Goal: Transaction & Acquisition: Purchase product/service

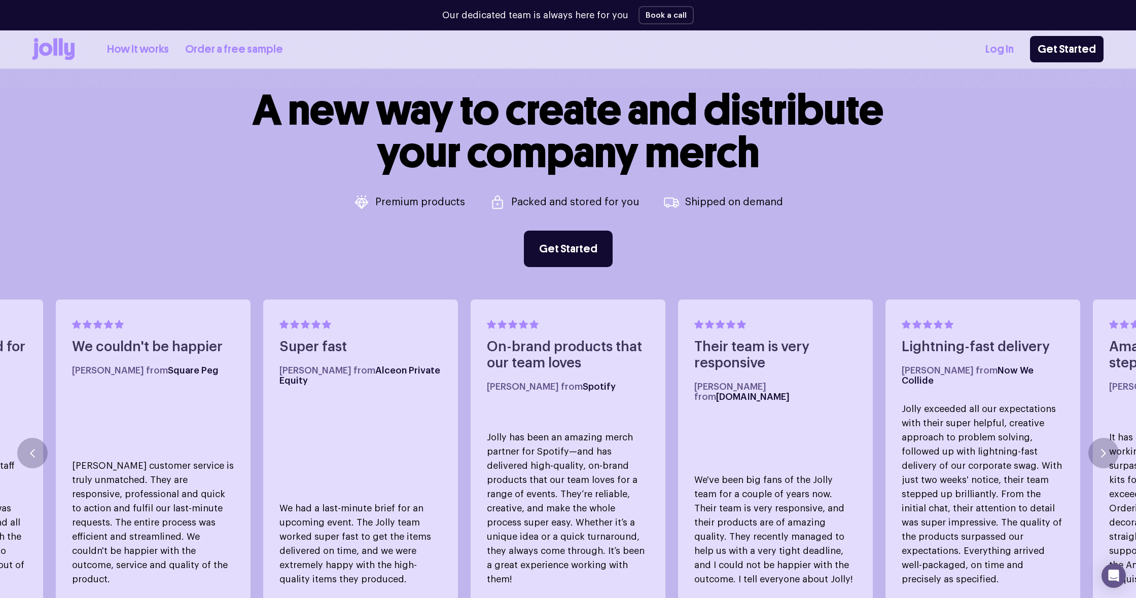
scroll to position [531, 0]
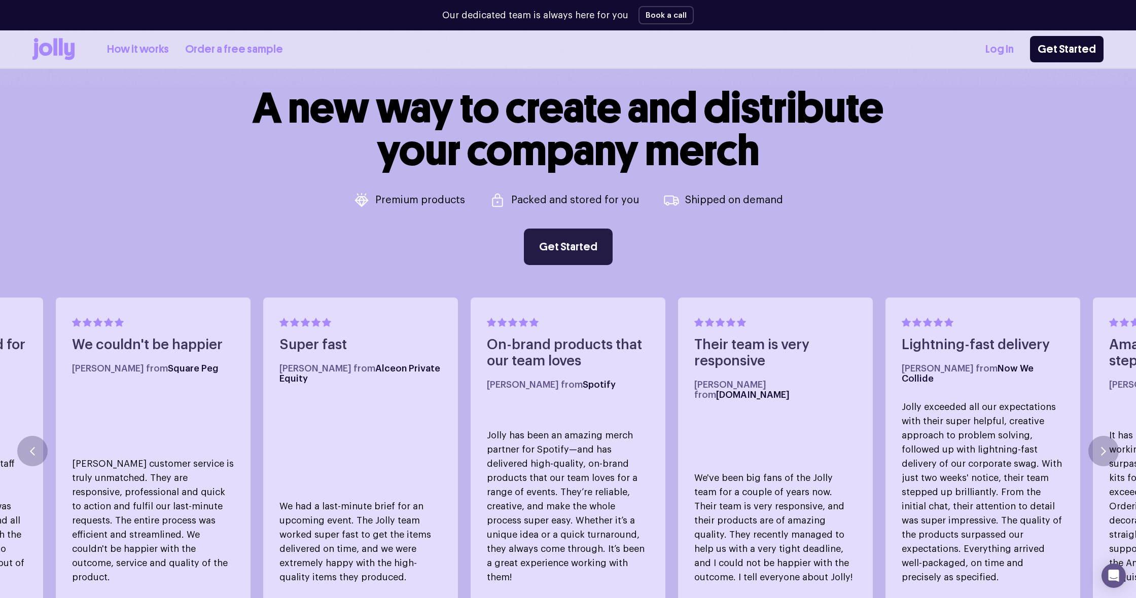
click at [541, 244] on link "Get Started" at bounding box center [568, 247] width 89 height 36
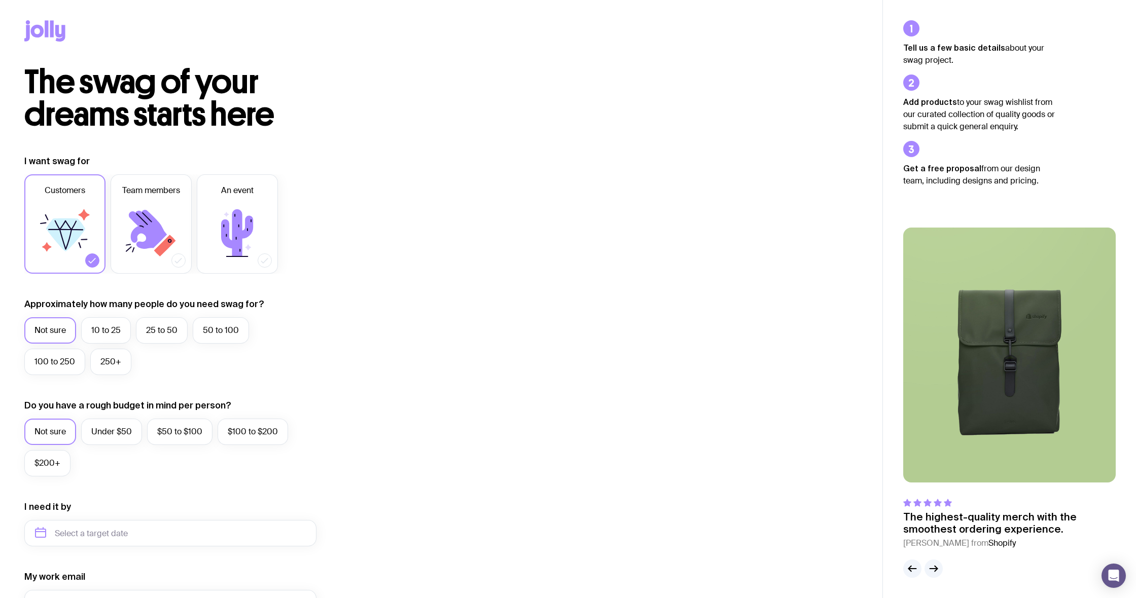
scroll to position [4, 0]
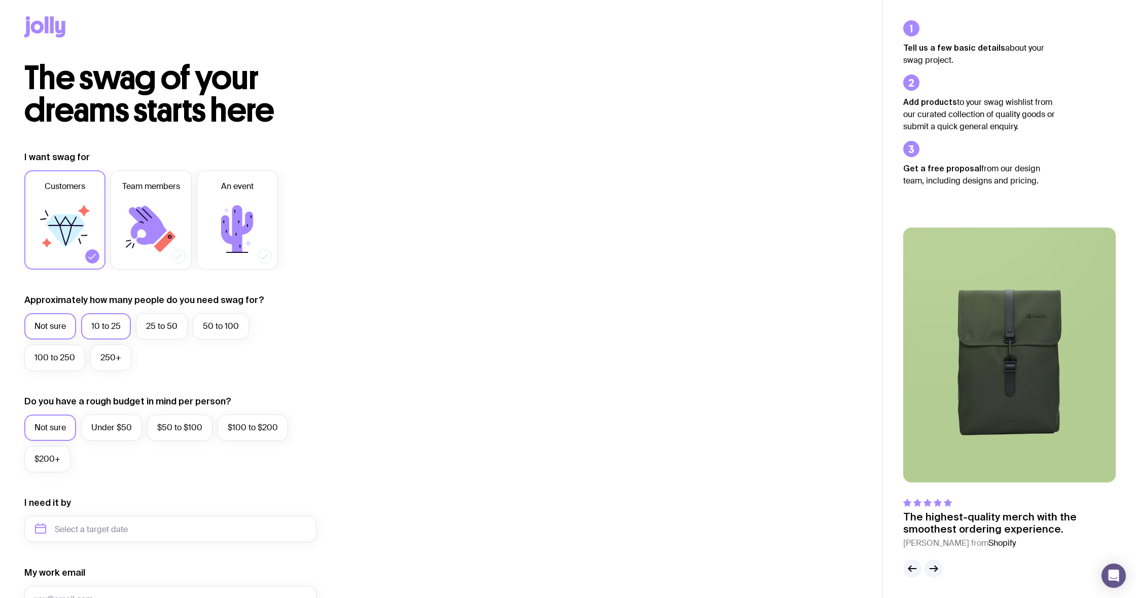
click at [97, 324] on label "10 to 25" at bounding box center [106, 326] width 50 height 26
click at [0, 0] on input "10 to 25" at bounding box center [0, 0] width 0 height 0
click at [157, 426] on label "$50 to $100" at bounding box center [179, 428] width 65 height 26
click at [0, 0] on input "$50 to $100" at bounding box center [0, 0] width 0 height 0
click at [120, 424] on label "Under $50" at bounding box center [111, 428] width 61 height 26
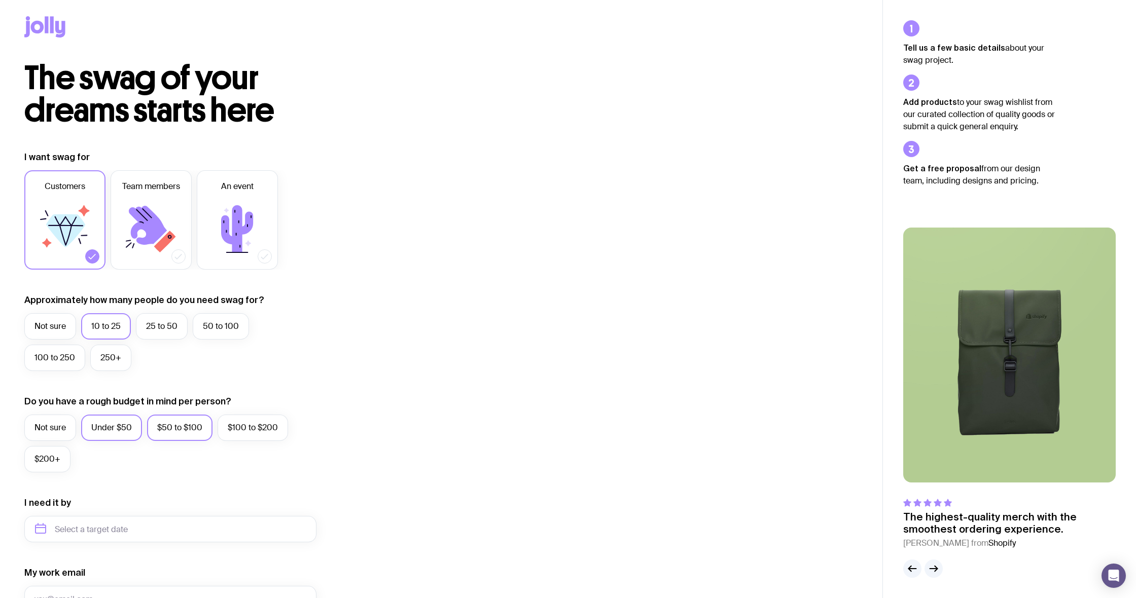
click at [0, 0] on input "Under $50" at bounding box center [0, 0] width 0 height 0
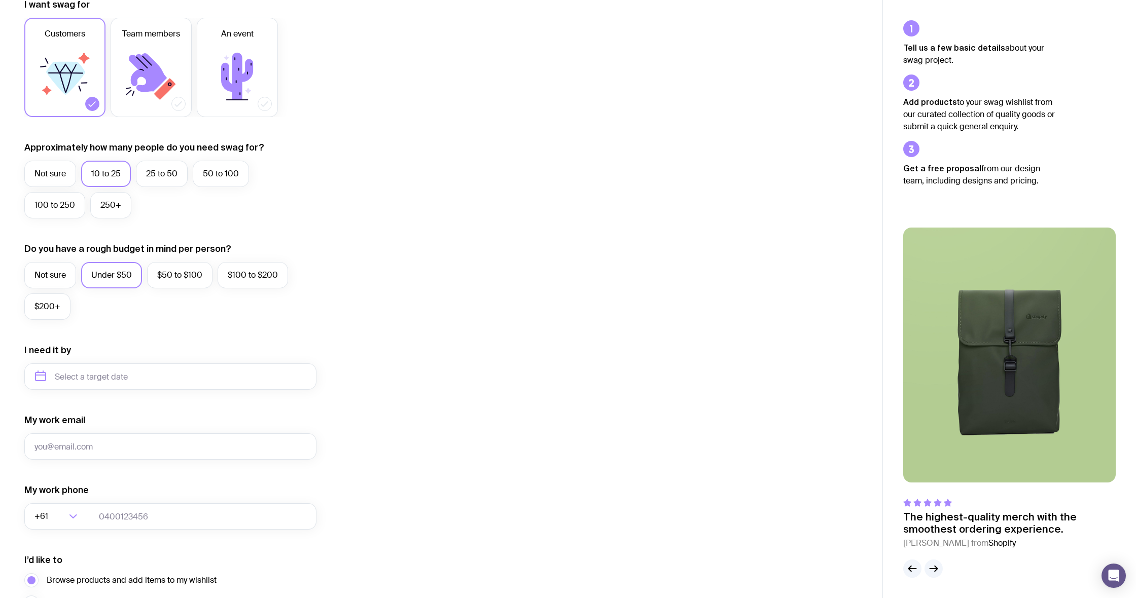
scroll to position [248, 0]
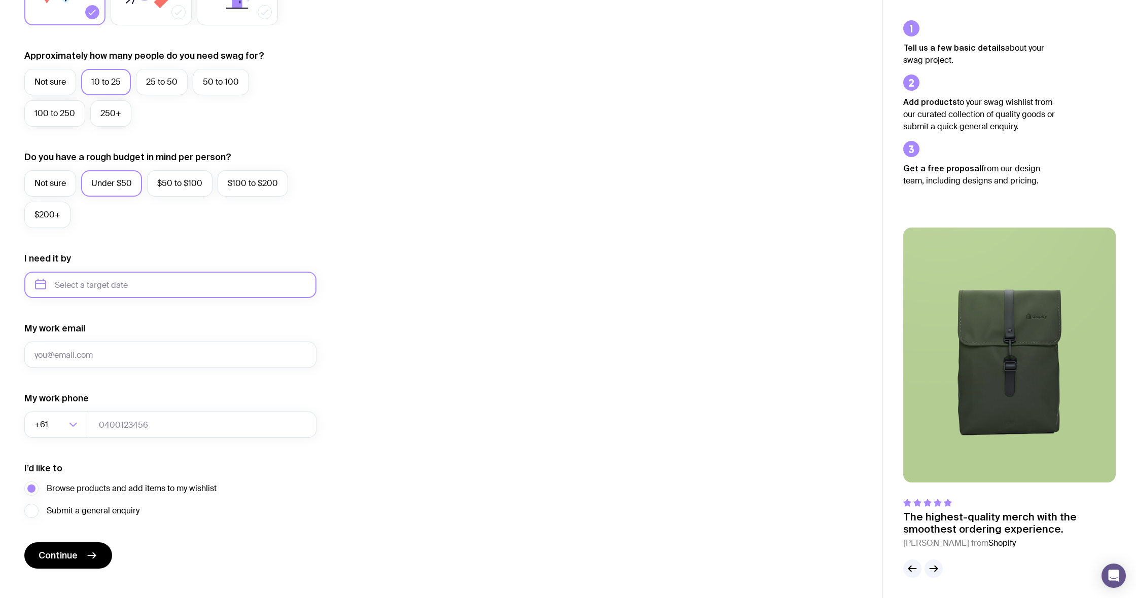
click at [144, 282] on input "text" at bounding box center [170, 285] width 292 height 26
click at [141, 410] on button "Dec" at bounding box center [130, 409] width 37 height 20
type input "[DATE]"
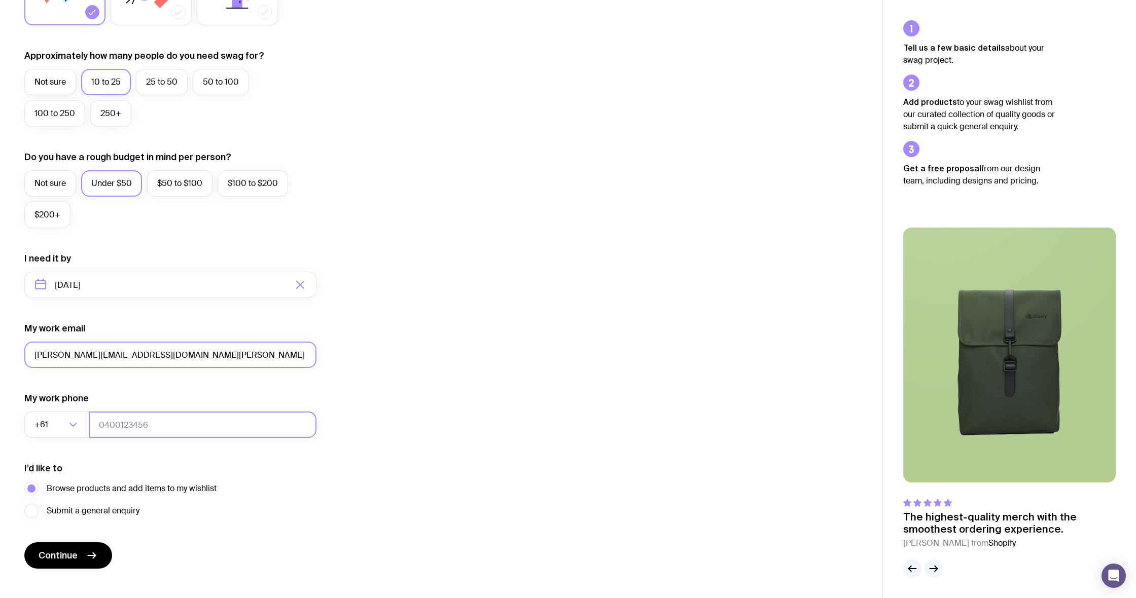
type input "[PERSON_NAME][EMAIL_ADDRESS][DOMAIN_NAME][PERSON_NAME]"
type input "15903178"
click at [81, 555] on button "Continue" at bounding box center [68, 555] width 88 height 26
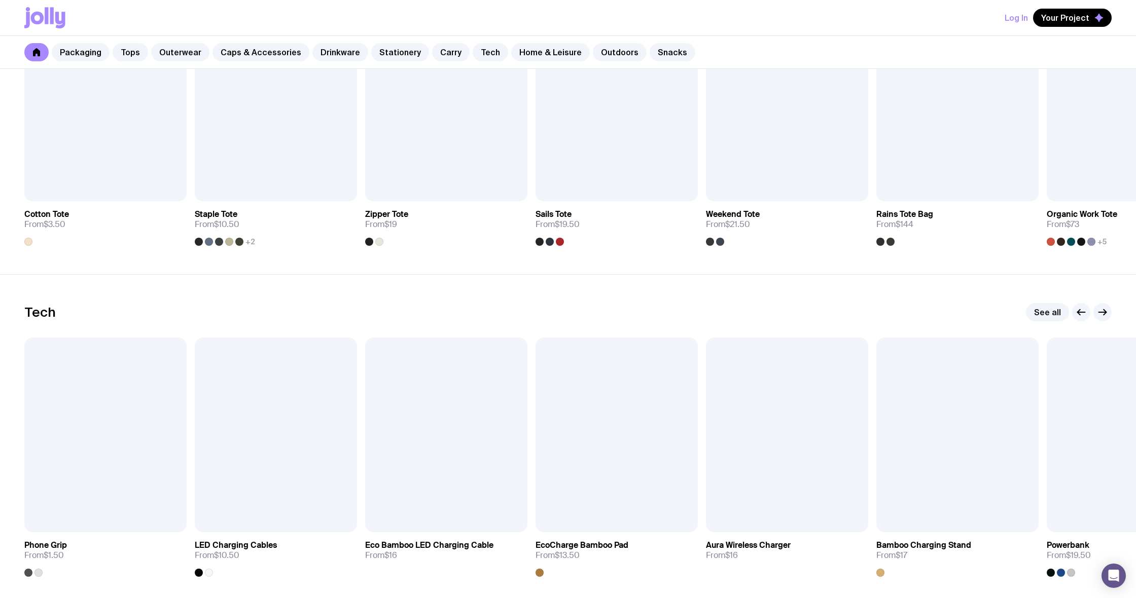
scroll to position [2236, 0]
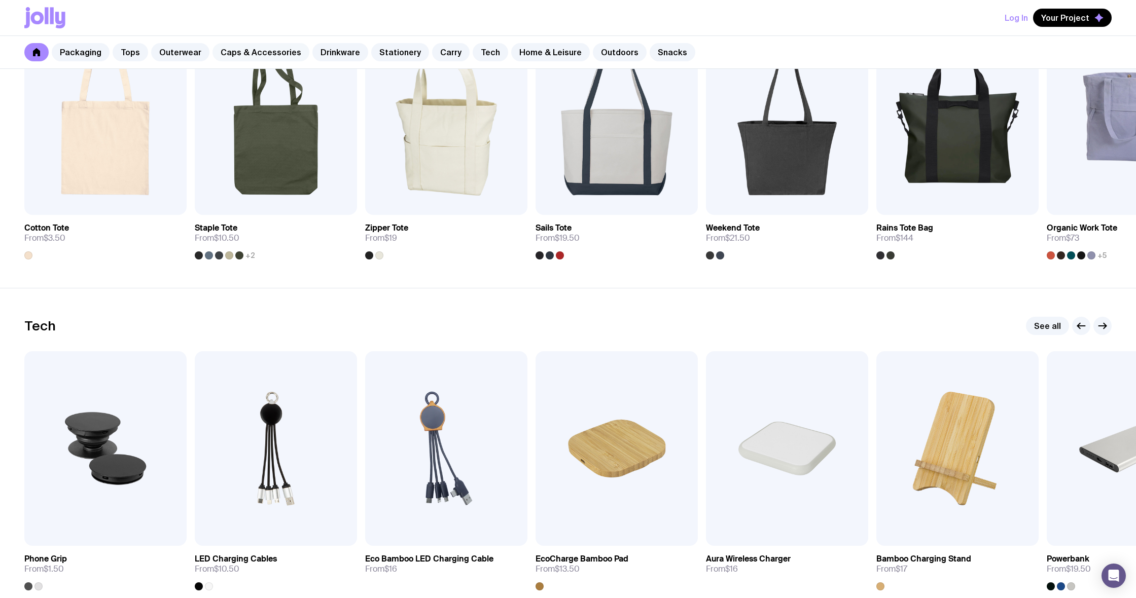
click at [236, 54] on link "Caps & Accessories" at bounding box center [260, 52] width 97 height 18
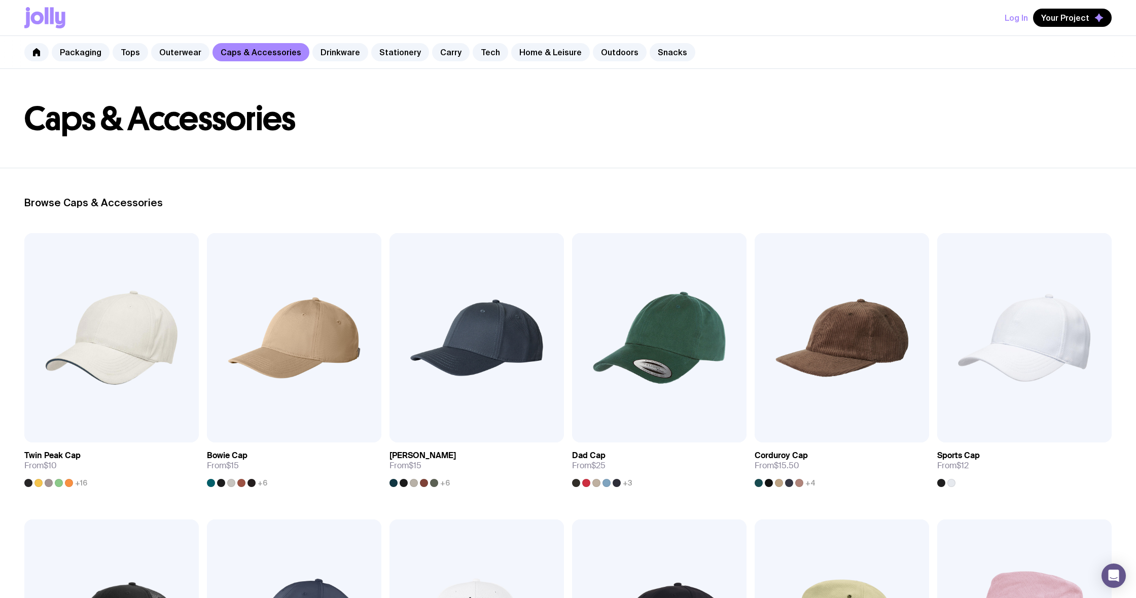
scroll to position [34, 0]
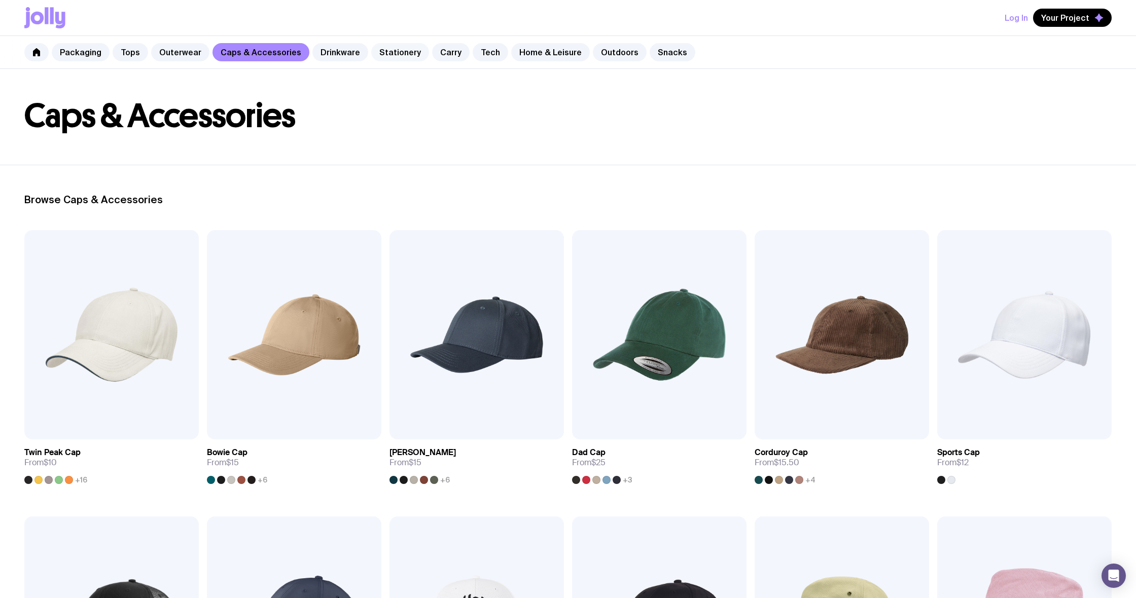
click at [378, 51] on link "Stationery" at bounding box center [400, 52] width 58 height 18
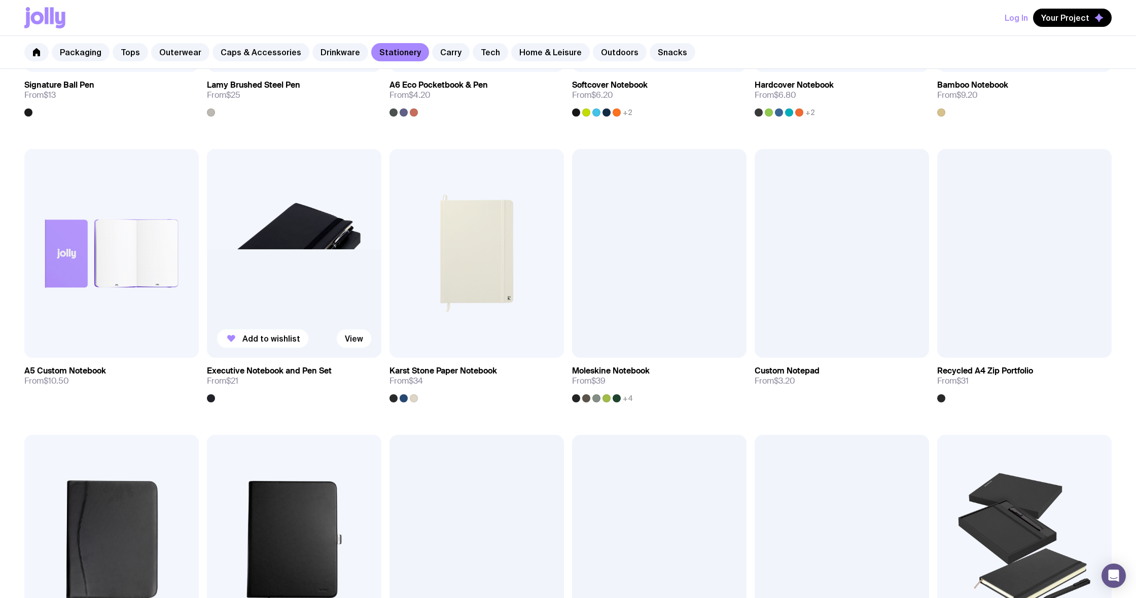
scroll to position [547, 0]
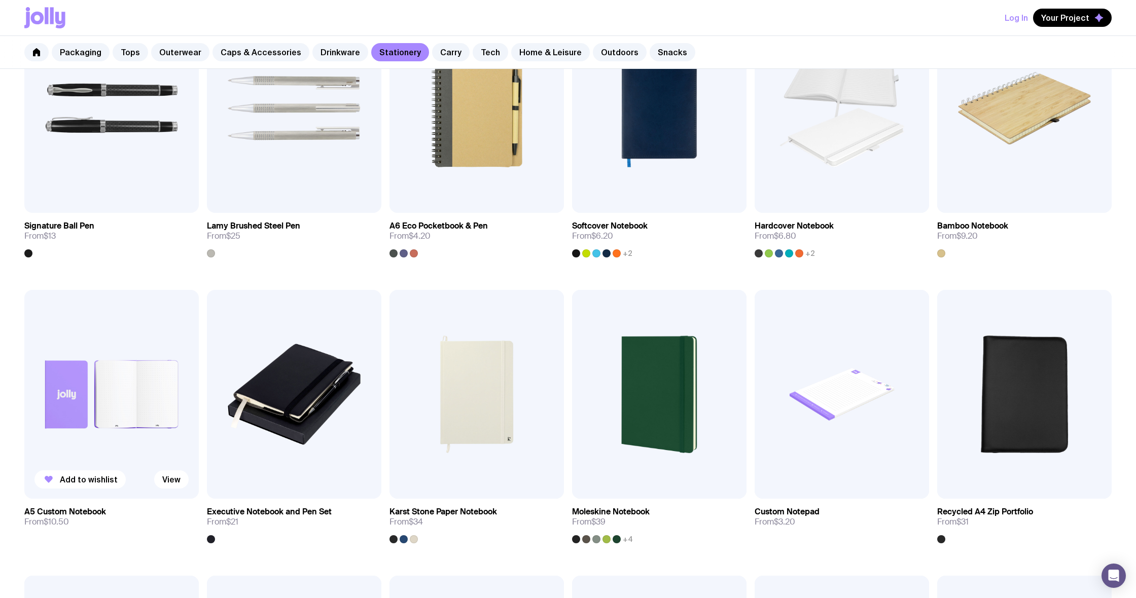
click at [120, 368] on img at bounding box center [111, 394] width 174 height 209
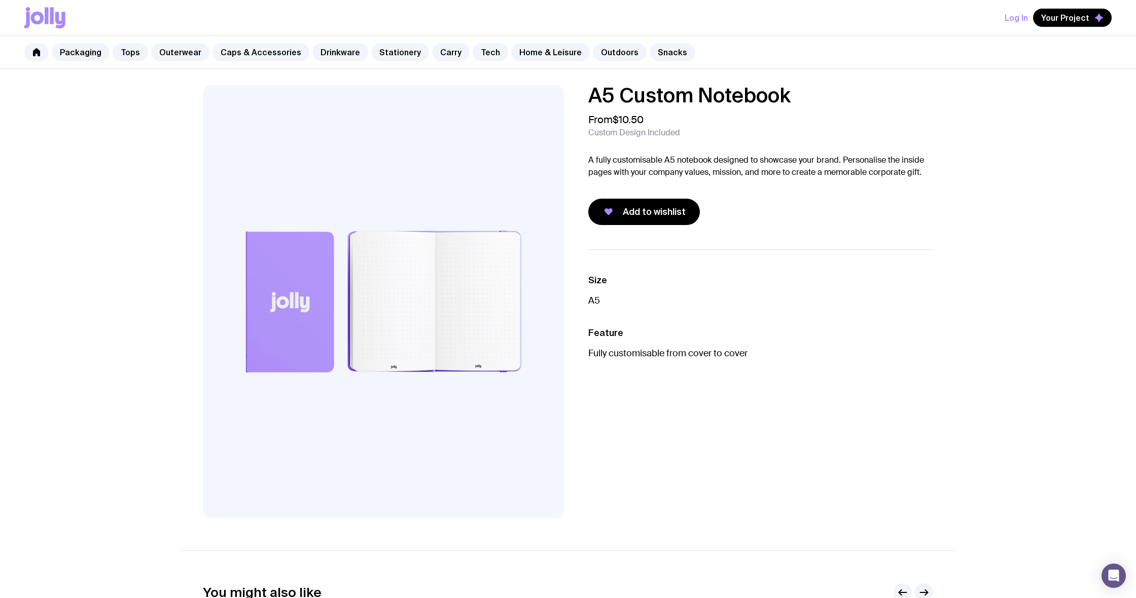
click at [324, 319] on img at bounding box center [383, 301] width 361 height 433
drag, startPoint x: 612, startPoint y: 206, endPoint x: 585, endPoint y: 216, distance: 29.2
click at [612, 206] on icon "button" at bounding box center [608, 212] width 12 height 12
